Goal: Task Accomplishment & Management: Manage account settings

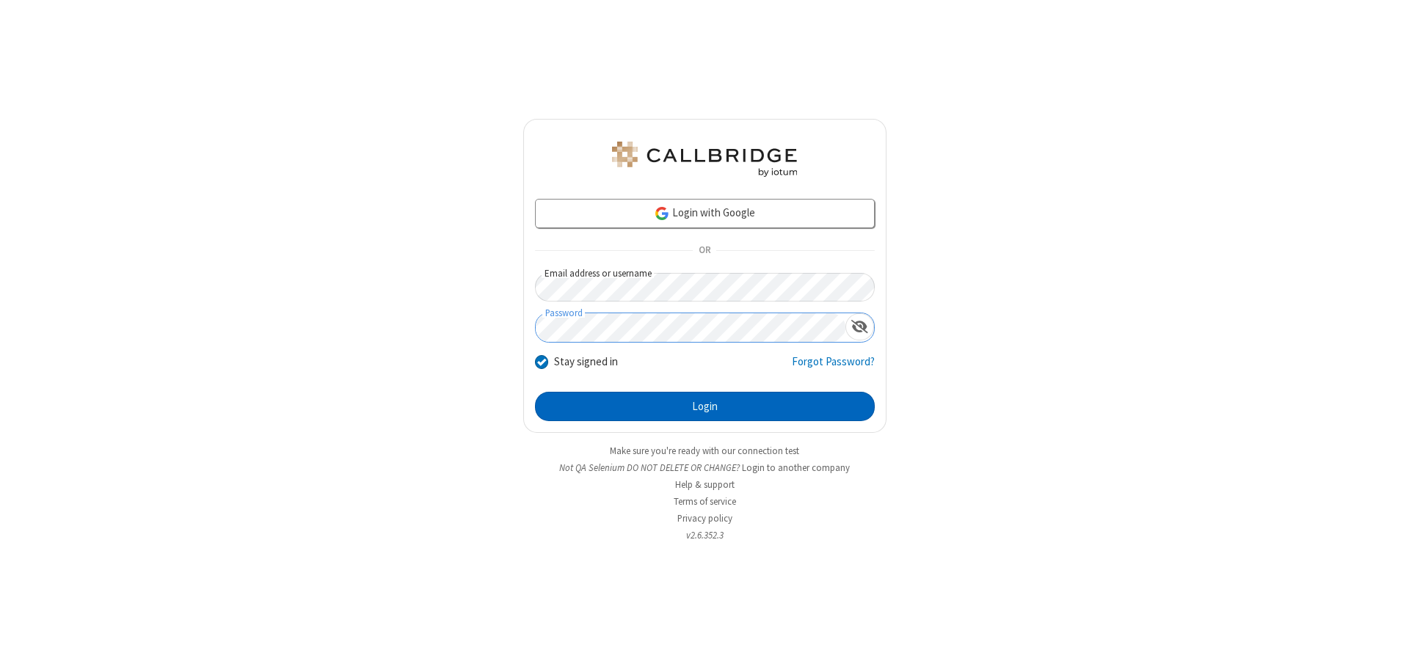
click at [705, 407] on button "Login" at bounding box center [705, 406] width 340 height 29
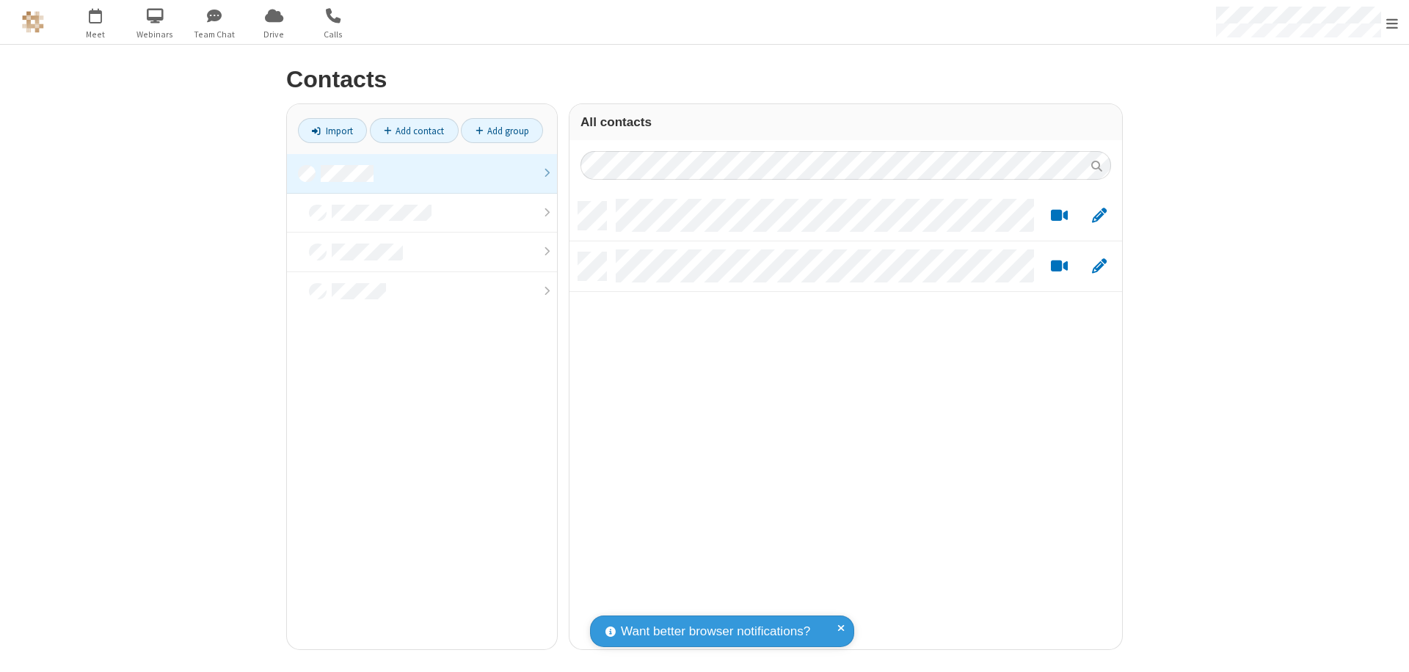
click at [422, 173] on link at bounding box center [422, 174] width 270 height 40
click at [414, 131] on link "Add contact" at bounding box center [414, 130] width 89 height 25
